Goal: Task Accomplishment & Management: Use online tool/utility

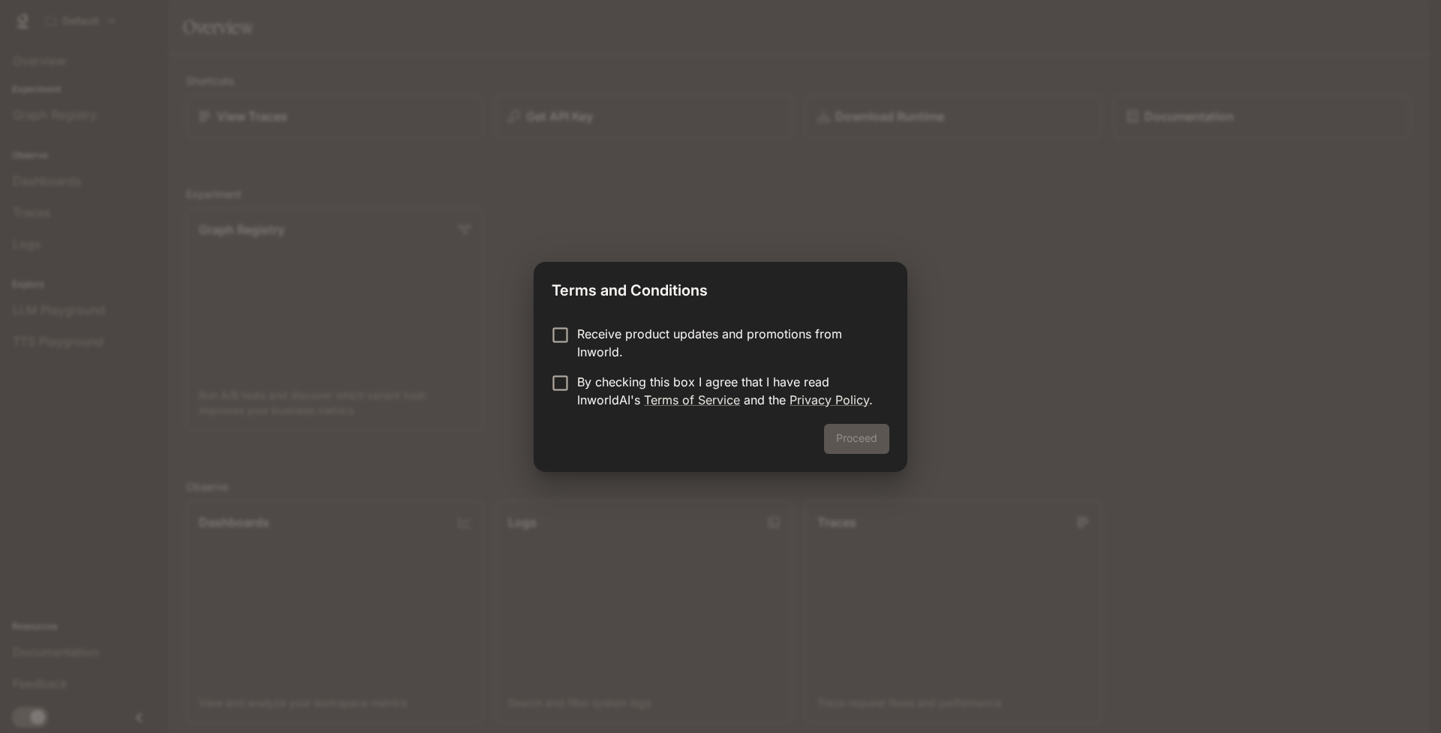
click at [617, 334] on p "Receive product updates and promotions from Inworld." at bounding box center [727, 343] width 300 height 36
drag, startPoint x: 600, startPoint y: 393, endPoint x: 621, endPoint y: 399, distance: 21.9
click at [600, 393] on p "By checking this box I agree that I have read InworldAI's Terms of Service and …" at bounding box center [727, 391] width 300 height 36
click at [856, 435] on button "Proceed" at bounding box center [856, 439] width 65 height 30
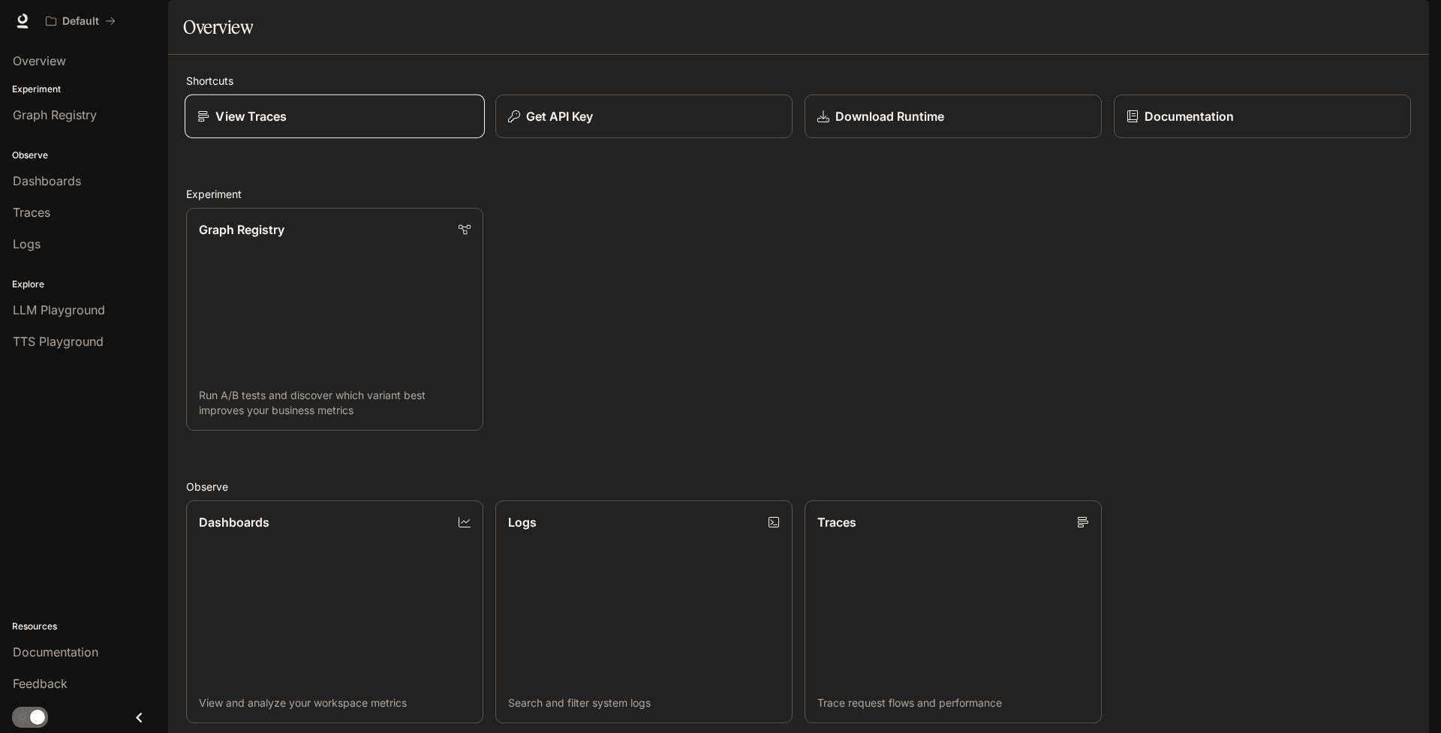
click at [254, 125] on p "View Traces" at bounding box center [250, 116] width 71 height 18
